Goal: Task Accomplishment & Management: Manage account settings

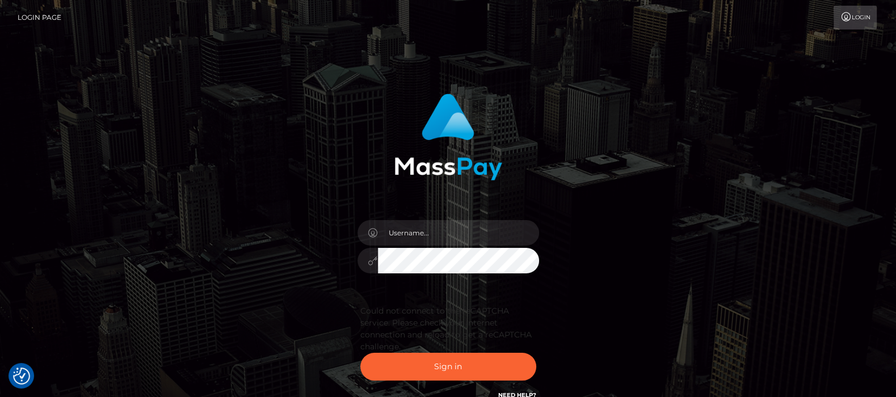
type input "[DOMAIN_NAME]"
click at [446, 364] on button "Sign in" at bounding box center [448, 367] width 176 height 28
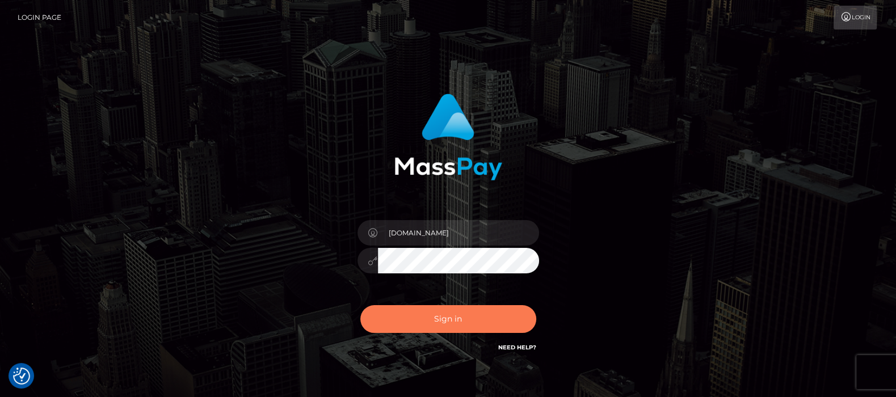
click at [453, 319] on button "Sign in" at bounding box center [448, 319] width 176 height 28
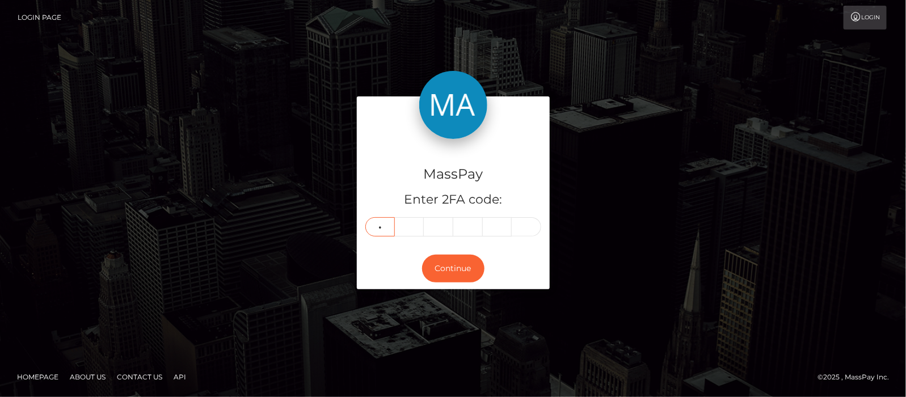
type input "0"
type input "3"
type input "4"
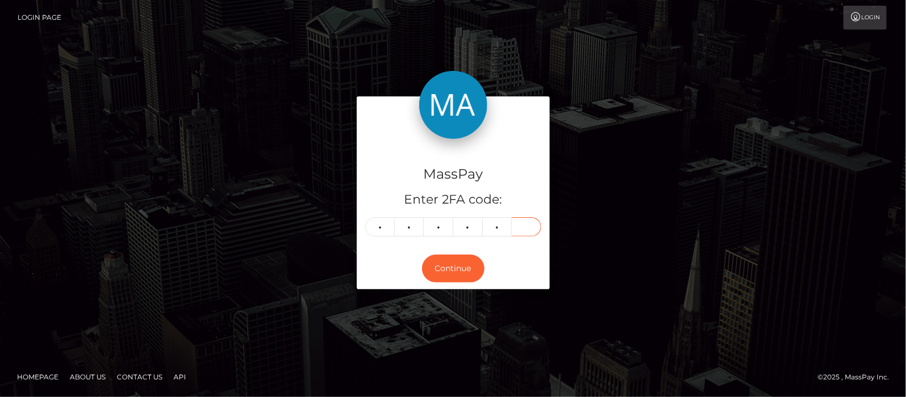
type input "0"
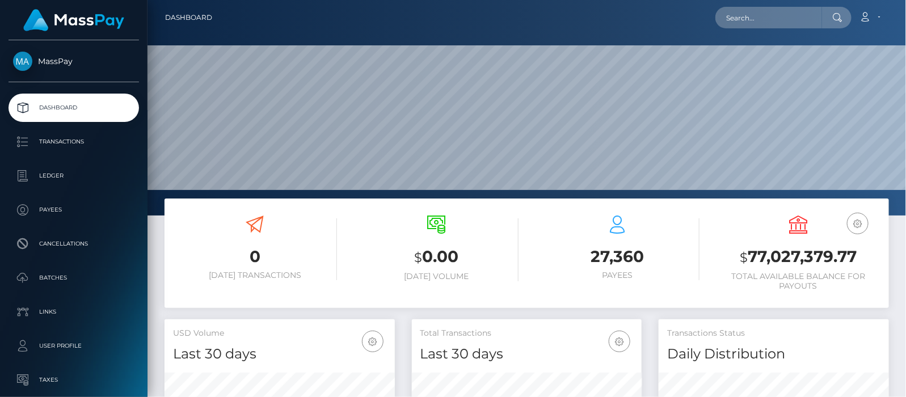
scroll to position [201, 230]
click at [765, 15] on input "text" at bounding box center [768, 18] width 107 height 22
paste input "[EMAIL_ADDRESS][DOMAIN_NAME]"
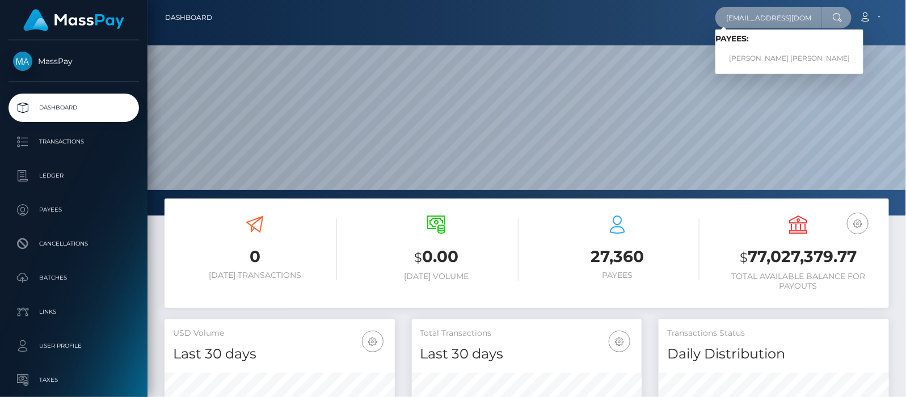
type input "lolchezy@gmail.com"
click at [763, 56] on link "VALERI DIMITROV STOYANOV" at bounding box center [789, 58] width 148 height 21
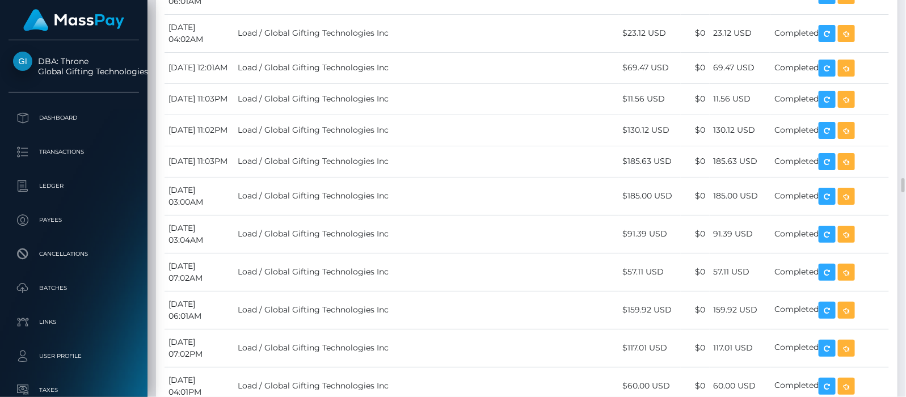
scroll to position [4894, 0]
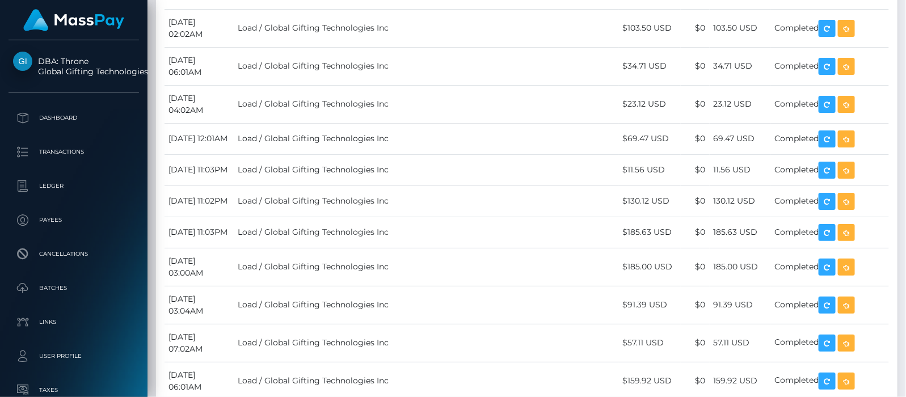
click at [841, 185] on body "DBA: Throne Global Gifting Technologies Inc Dashboard Transactions Ledger Payees" at bounding box center [453, 198] width 906 height 397
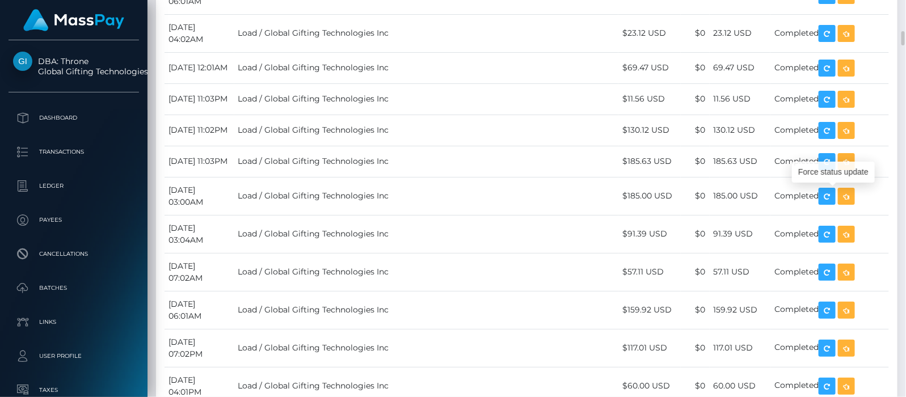
scroll to position [4823, 0]
